Goal: Information Seeking & Learning: Learn about a topic

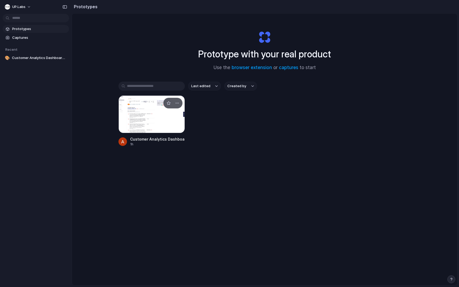
click at [176, 125] on div at bounding box center [151, 114] width 66 height 38
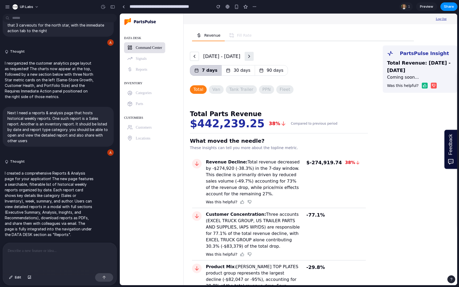
click at [151, 104] on div "INVENTORY Categories Parts" at bounding box center [151, 94] width 55 height 30
click at [144, 125] on div "Customers" at bounding box center [144, 127] width 16 height 7
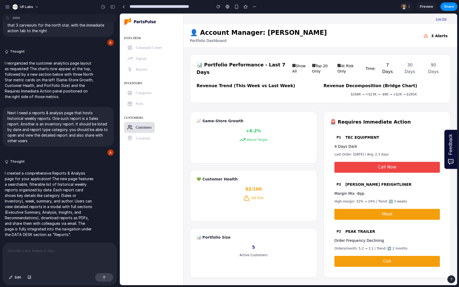
click at [141, 74] on link "Reports" at bounding box center [137, 69] width 27 height 11
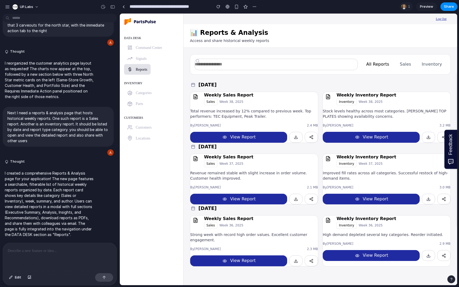
click at [294, 104] on div "Weekly Sales Report Sales Week 38, 2025" at bounding box center [254, 98] width 128 height 13
click at [272, 138] on button "View Report" at bounding box center [238, 137] width 97 height 11
click at [49, 250] on p at bounding box center [60, 251] width 104 height 6
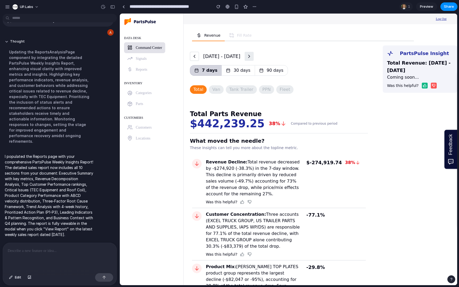
scroll to position [9004, 0]
click at [160, 128] on div "CUSTOMERS Customers Locations" at bounding box center [151, 128] width 55 height 30
click at [149, 70] on link "Reports" at bounding box center [137, 69] width 27 height 11
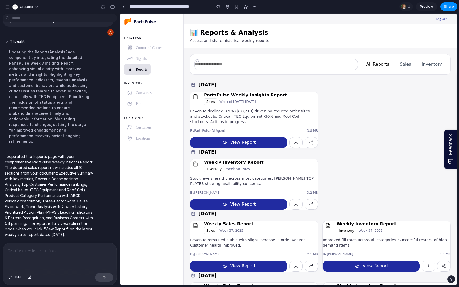
click at [236, 142] on button "View Report" at bounding box center [238, 142] width 97 height 11
click at [232, 143] on button "View Report" at bounding box center [238, 142] width 97 height 11
click at [237, 204] on button "View Report" at bounding box center [238, 204] width 97 height 11
click at [241, 265] on button "View Report" at bounding box center [238, 266] width 97 height 11
click at [340, 265] on button "View Report" at bounding box center [371, 266] width 97 height 11
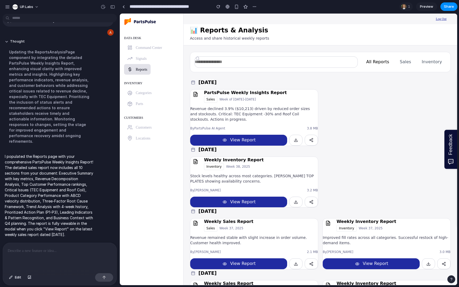
scroll to position [0, 0]
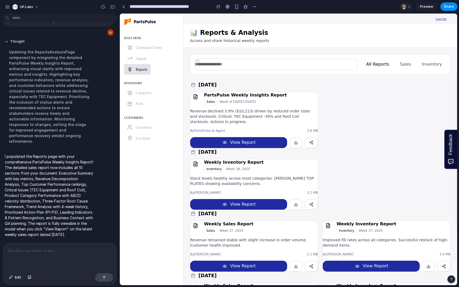
click at [405, 64] on button "Sales" at bounding box center [405, 64] width 20 height 11
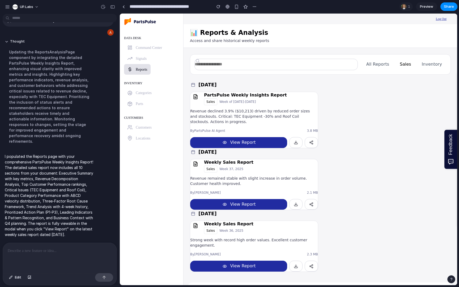
click at [255, 141] on button "View Report" at bounding box center [238, 142] width 97 height 11
click at [233, 203] on button "View Report" at bounding box center [238, 204] width 97 height 11
click at [239, 114] on p "Revenue declined 3.9% ($10,213) driven by reduced order sizes and stockouts. Cr…" at bounding box center [254, 116] width 128 height 16
click at [164, 45] on link "Command Center" at bounding box center [144, 47] width 41 height 11
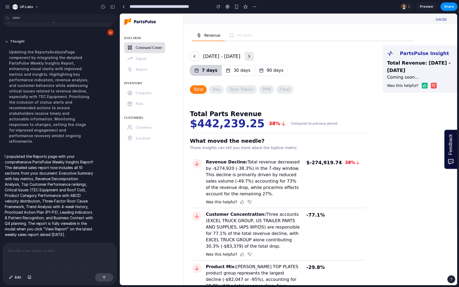
click at [156, 57] on div "DATA DESK Command Center Signals Reports" at bounding box center [151, 54] width 55 height 41
click at [139, 69] on span "Reports" at bounding box center [142, 69] width 12 height 4
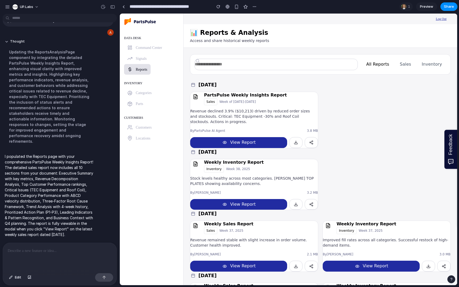
click at [139, 93] on span "Categories" at bounding box center [144, 93] width 16 height 4
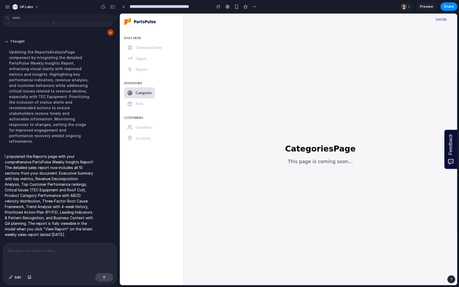
click at [139, 105] on span "Parts" at bounding box center [139, 104] width 7 height 4
click at [138, 127] on span "Customers" at bounding box center [144, 127] width 16 height 4
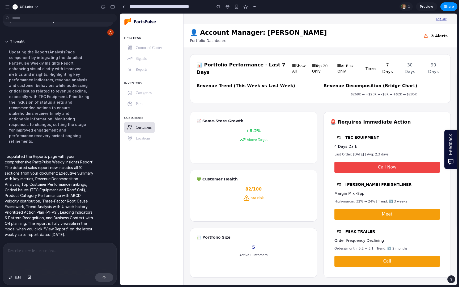
click at [143, 101] on div "Parts" at bounding box center [139, 103] width 7 height 7
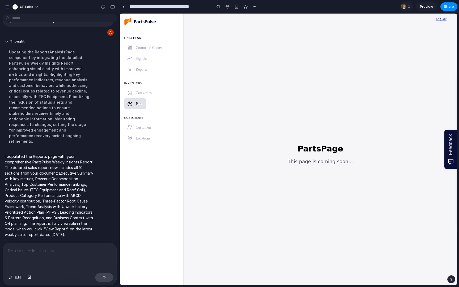
click at [143, 95] on span "Categories" at bounding box center [144, 93] width 16 height 4
click at [141, 71] on span "Reports" at bounding box center [142, 69] width 12 height 4
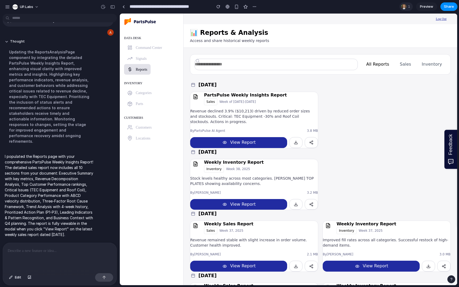
click at [405, 7] on div at bounding box center [403, 6] width 5 height 5
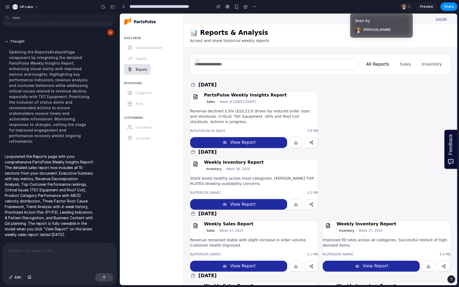
click at [270, 141] on div "Seen by [PERSON_NAME]" at bounding box center [229, 143] width 459 height 287
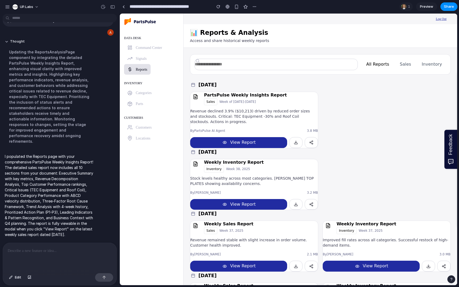
click at [248, 143] on button "View Report" at bounding box center [238, 142] width 97 height 11
click at [215, 130] on span "By PartsPulse AI Agent" at bounding box center [207, 131] width 35 height 4
click at [246, 139] on button "View Report" at bounding box center [238, 142] width 97 height 11
